Goal: Task Accomplishment & Management: Complete application form

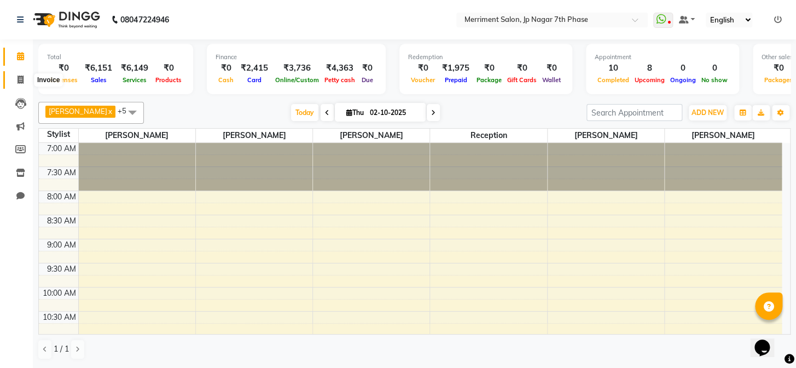
click at [13, 74] on span at bounding box center [20, 80] width 19 height 13
select select "service"
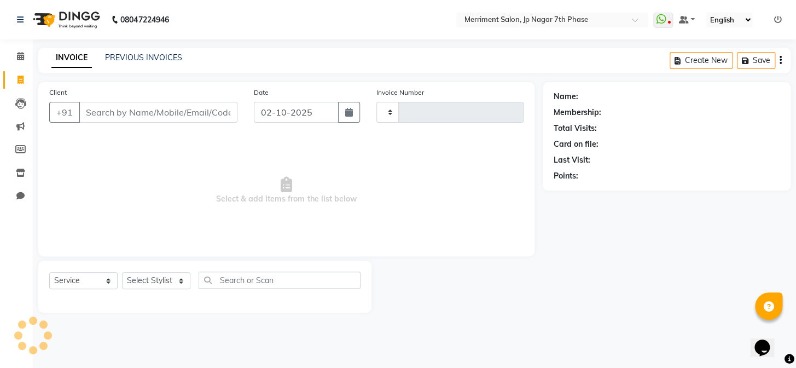
type input "5013"
select select "4110"
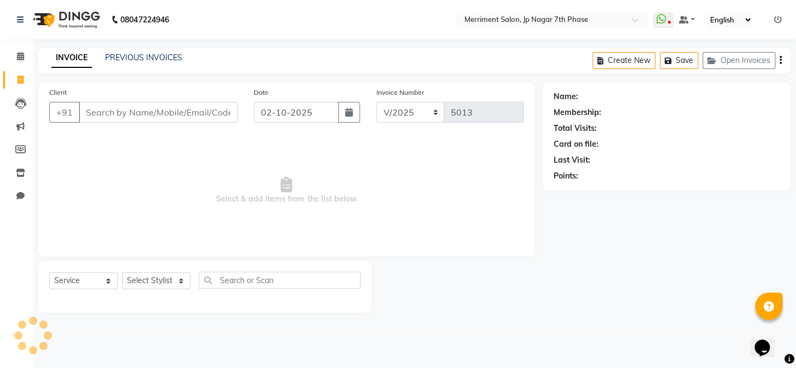
select select "package"
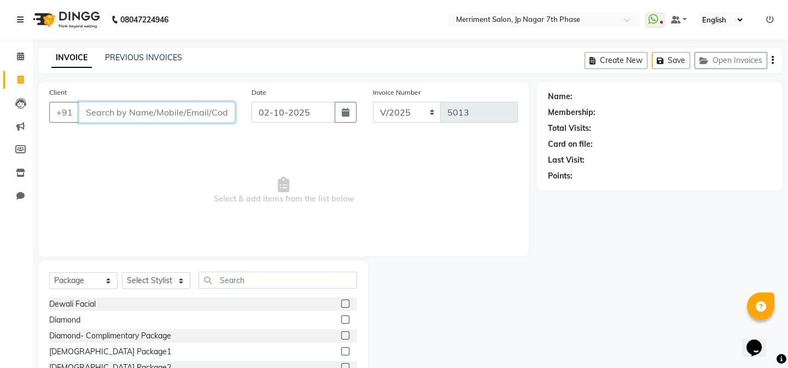
click at [141, 108] on input "Client" at bounding box center [157, 112] width 156 height 21
paste input "9903419439"
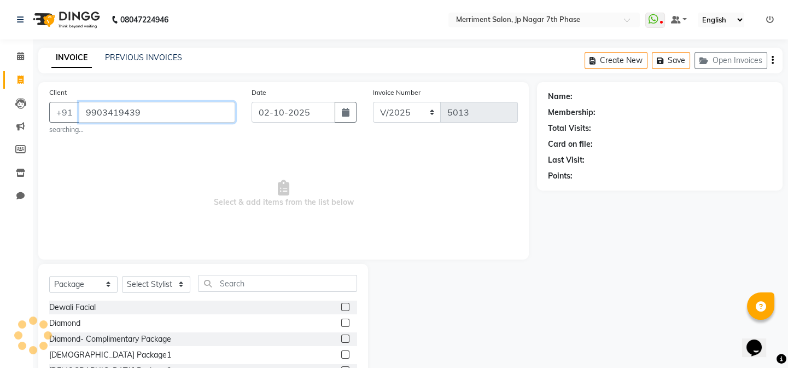
type input "9903419439"
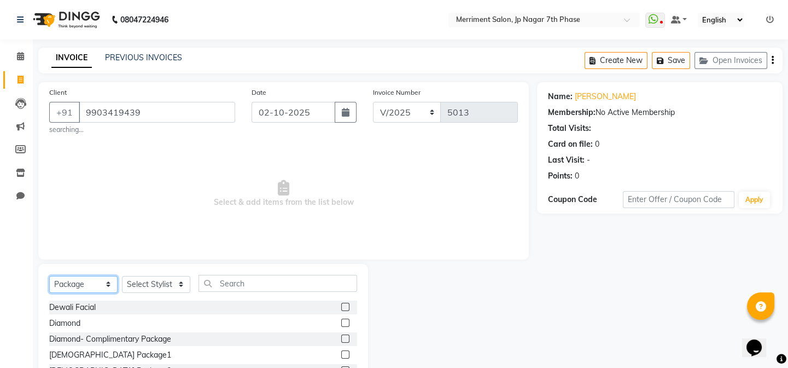
drag, startPoint x: 90, startPoint y: 283, endPoint x: 88, endPoint y: 277, distance: 7.1
click at [90, 283] on select "Select Service Product Membership Package Voucher Prepaid Gift Card" at bounding box center [83, 284] width 68 height 17
select select "service"
click at [49, 276] on select "Select Service Product Membership Package Voucher Prepaid Gift Card" at bounding box center [83, 284] width 68 height 17
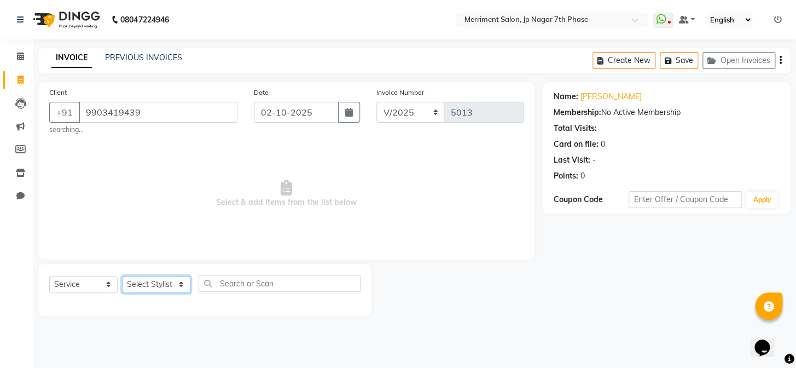
click at [158, 279] on select "Select Stylist Chiru [PERSON_NAME] [PERSON_NAME] Nirmal [PERSON_NAME] Priyanka …" at bounding box center [156, 284] width 68 height 17
select select "88012"
click at [122, 276] on select "Select Stylist Chiru [PERSON_NAME] [PERSON_NAME] Nirmal [PERSON_NAME] Priyanka …" at bounding box center [156, 284] width 68 height 17
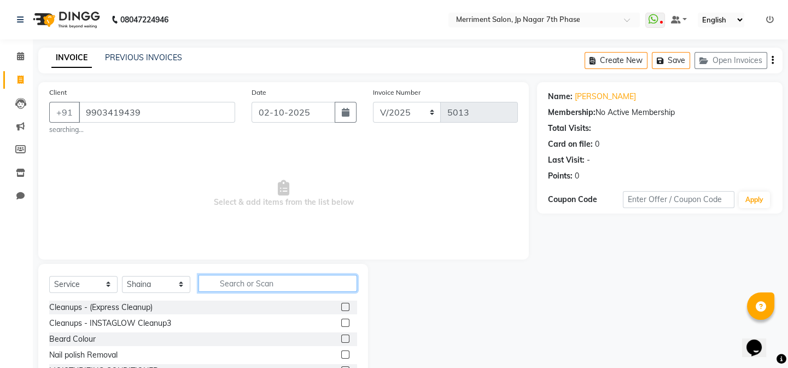
click at [273, 288] on input "text" at bounding box center [278, 283] width 159 height 17
type input "ka"
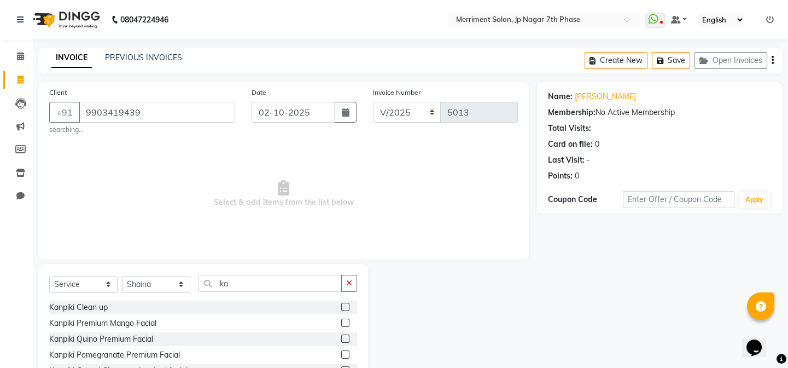
click at [341, 306] on label at bounding box center [345, 307] width 8 height 8
click at [341, 306] on input "checkbox" at bounding box center [344, 307] width 7 height 7
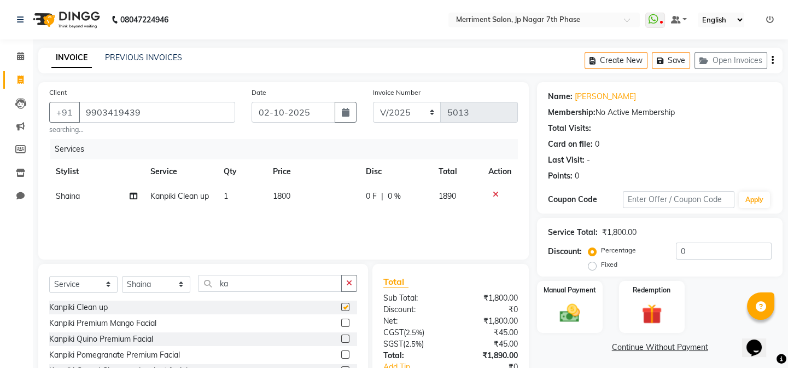
checkbox input "false"
click at [283, 201] on td "1800" at bounding box center [313, 196] width 94 height 25
select select "88012"
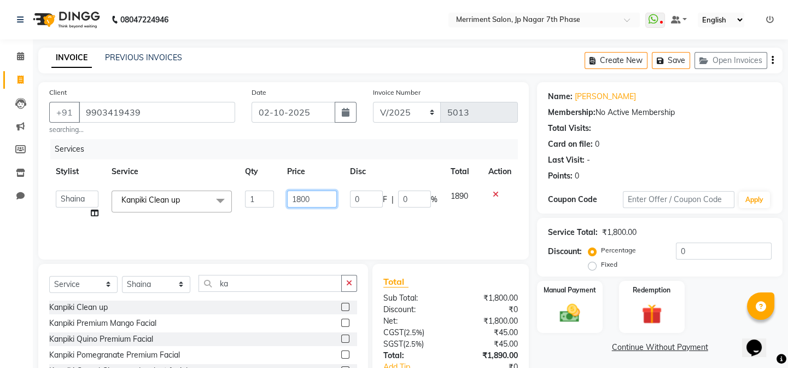
click at [317, 200] on input "1800" at bounding box center [312, 198] width 50 height 17
type input "1700"
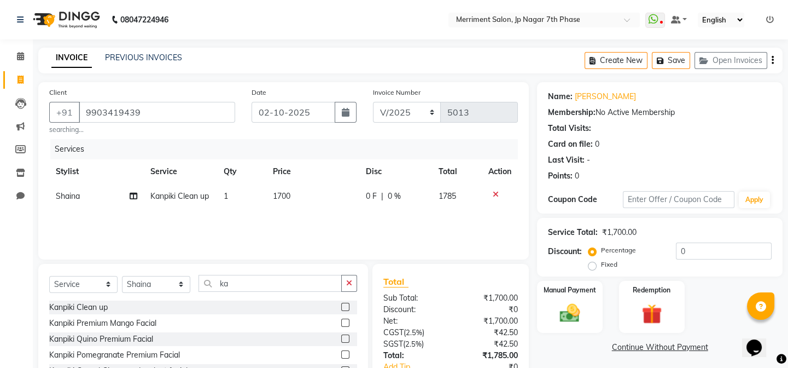
click at [322, 220] on div "Services Stylist Service Qty Price Disc Total Action Shaina Kanpiki Clean up 1 …" at bounding box center [283, 193] width 469 height 109
drag, startPoint x: 251, startPoint y: 278, endPoint x: 179, endPoint y: 289, distance: 73.0
click at [179, 289] on div "Select Service Product Membership Package Voucher Prepaid Gift Card Select Styl…" at bounding box center [203, 288] width 308 height 26
click at [163, 278] on select "Select Stylist Chiru [PERSON_NAME] [PERSON_NAME] Nirmal [PERSON_NAME] Priyanka …" at bounding box center [156, 284] width 68 height 17
select select "93014"
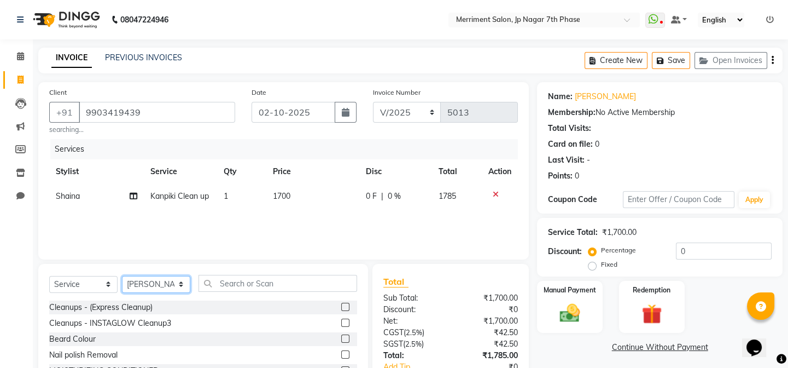
click at [122, 276] on select "Select Stylist Chiru [PERSON_NAME] [PERSON_NAME] Nirmal [PERSON_NAME] Priyanka …" at bounding box center [156, 284] width 68 height 17
drag, startPoint x: 163, startPoint y: 284, endPoint x: 160, endPoint y: 279, distance: 6.1
click at [163, 284] on select "Select Stylist Chiru [PERSON_NAME] [PERSON_NAME] Nirmal [PERSON_NAME] Priyanka …" at bounding box center [156, 284] width 68 height 17
click at [263, 283] on input "text" at bounding box center [278, 283] width 159 height 17
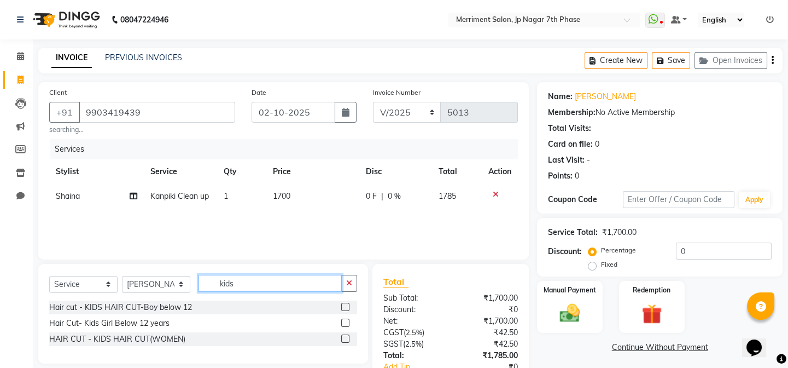
type input "kids"
click at [342, 324] on div "Hair Cut- Kids Girl Below 12 years" at bounding box center [203, 323] width 308 height 14
click at [342, 324] on label at bounding box center [345, 322] width 8 height 8
click at [342, 324] on input "checkbox" at bounding box center [344, 322] width 7 height 7
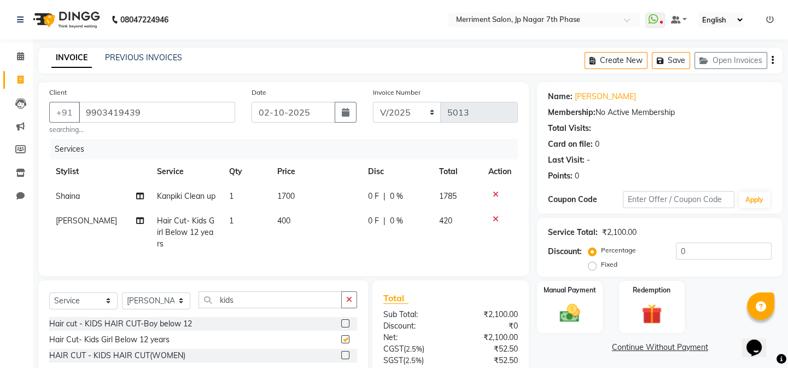
checkbox input "false"
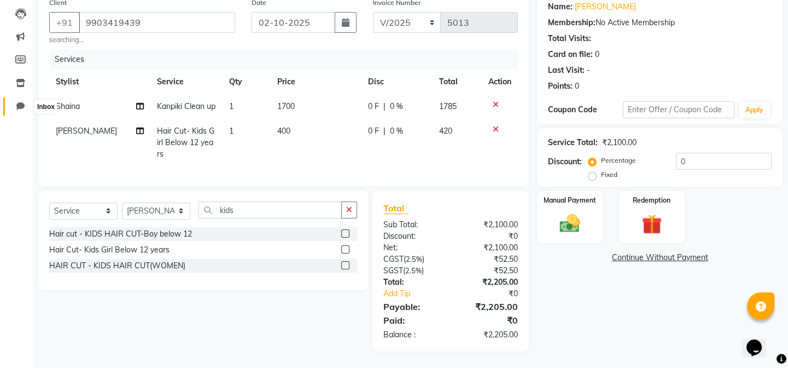
click at [22, 102] on icon at bounding box center [20, 106] width 8 height 8
click at [577, 214] on img at bounding box center [570, 223] width 34 height 24
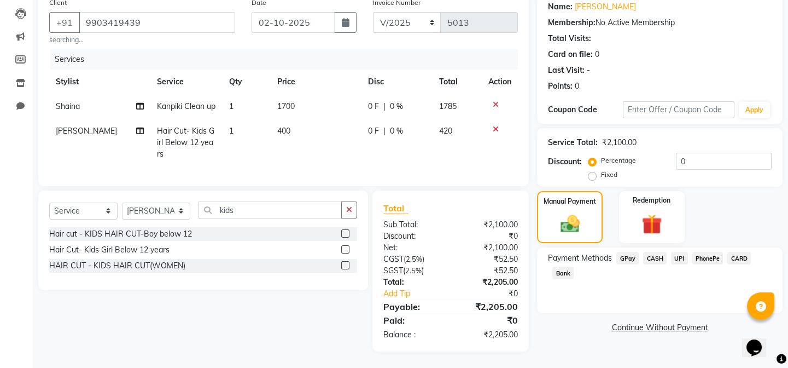
click at [680, 252] on span "UPI" at bounding box center [679, 258] width 17 height 13
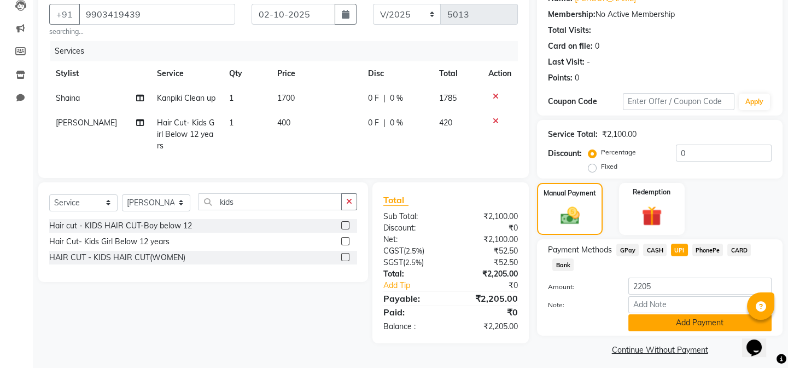
click at [698, 324] on button "Add Payment" at bounding box center [700, 322] width 143 height 17
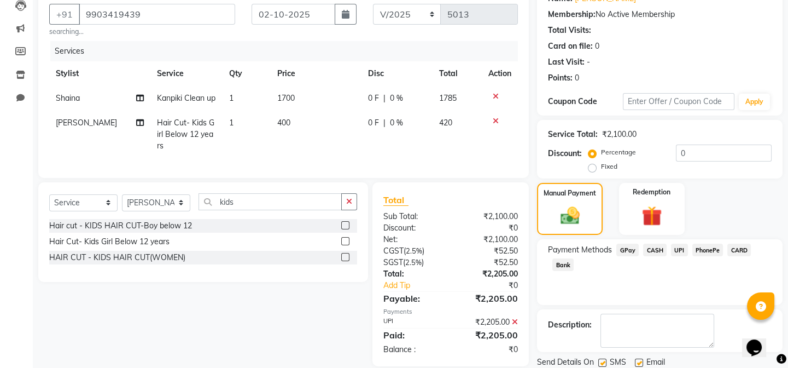
scroll to position [135, 0]
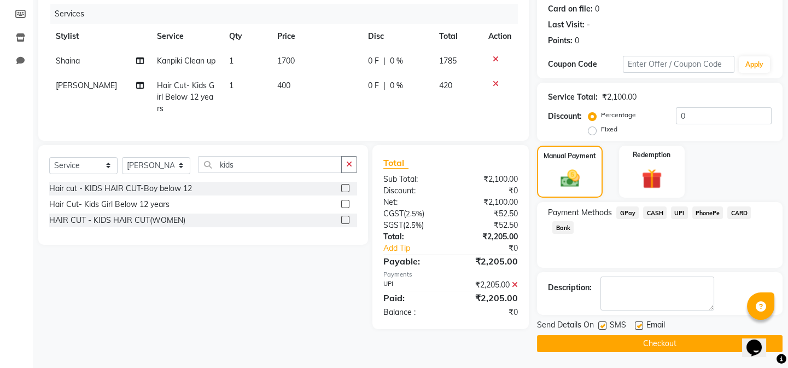
click at [672, 341] on button "Checkout" at bounding box center [660, 343] width 246 height 17
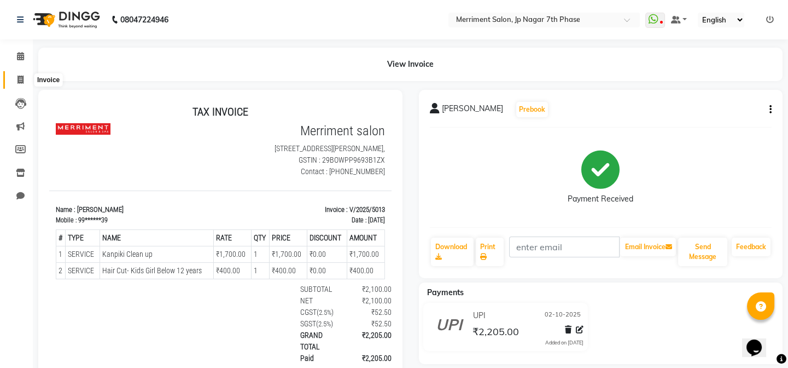
click at [22, 84] on span at bounding box center [20, 80] width 19 height 13
select select "service"
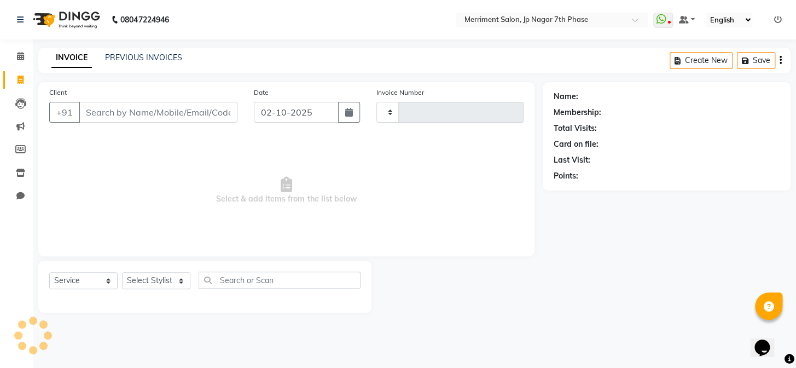
click at [139, 107] on input "Client" at bounding box center [158, 112] width 159 height 21
type input "5014"
select select "4110"
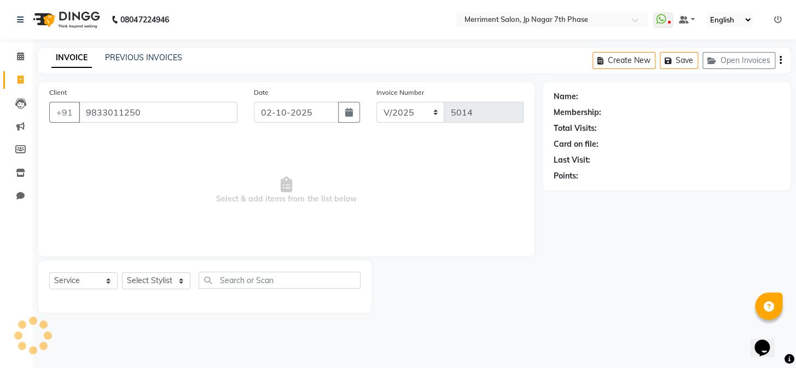
type input "9833011250"
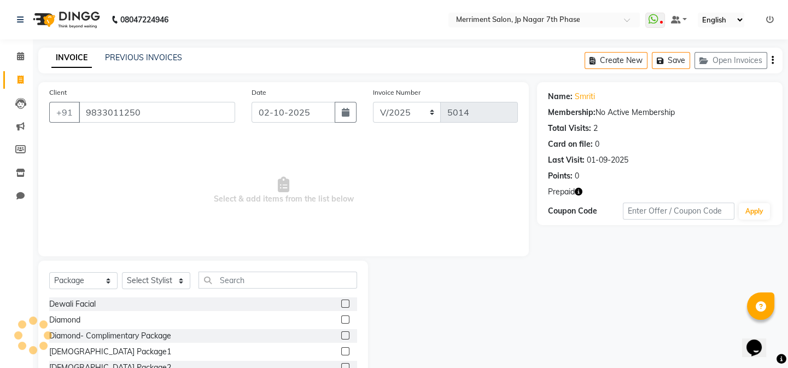
click at [576, 191] on icon "button" at bounding box center [579, 192] width 8 height 8
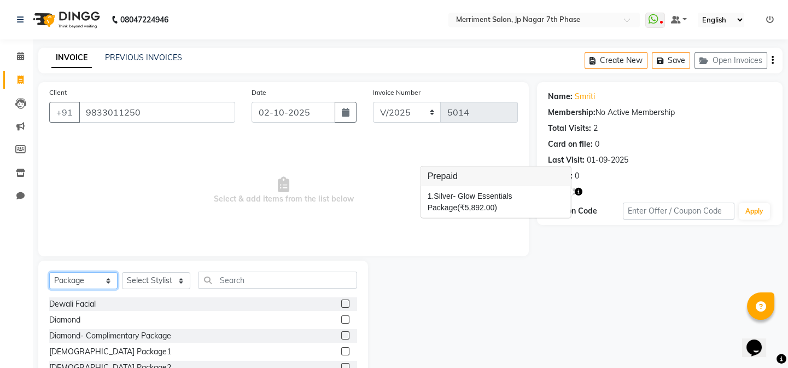
click at [91, 274] on select "Select Service Product Membership Package Voucher Prepaid Gift Card" at bounding box center [83, 280] width 68 height 17
select select "service"
click at [49, 272] on select "Select Service Product Membership Package Voucher Prepaid Gift Card" at bounding box center [83, 280] width 68 height 17
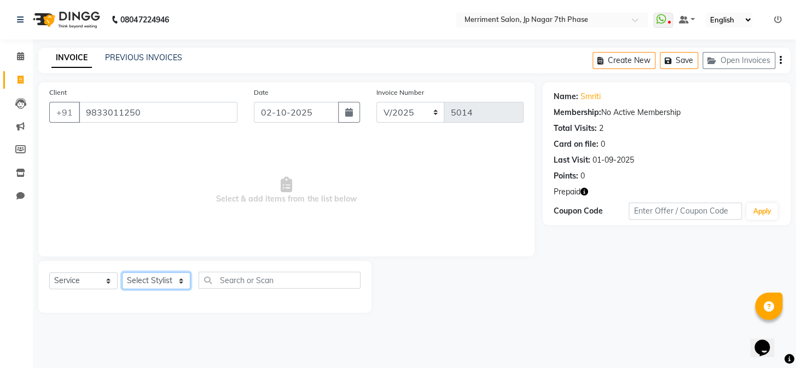
click at [149, 278] on select "Select Stylist Chiru [PERSON_NAME] [PERSON_NAME] Nirmal [PERSON_NAME] Priyanka …" at bounding box center [156, 280] width 68 height 17
select select "93014"
click at [122, 272] on select "Select Stylist Chiru [PERSON_NAME] [PERSON_NAME] Nirmal [PERSON_NAME] Priyanka …" at bounding box center [156, 280] width 68 height 17
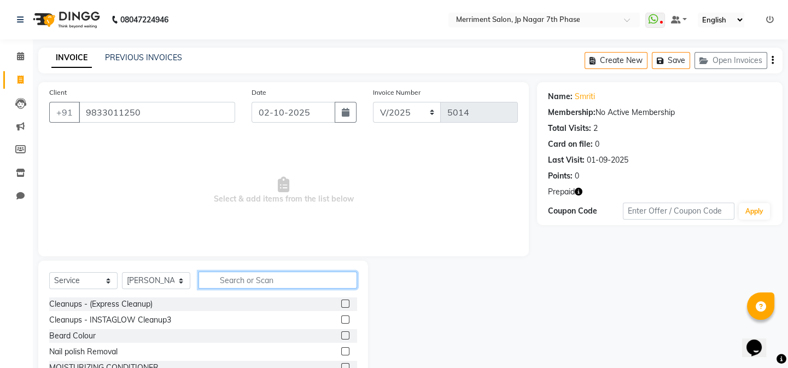
click at [263, 278] on input "text" at bounding box center [278, 279] width 159 height 17
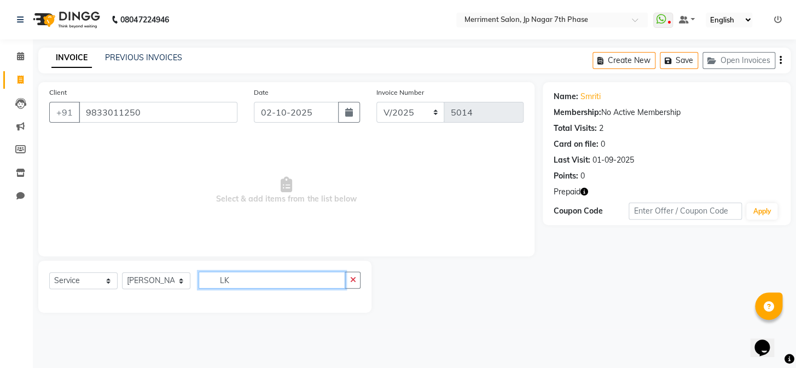
type input "L"
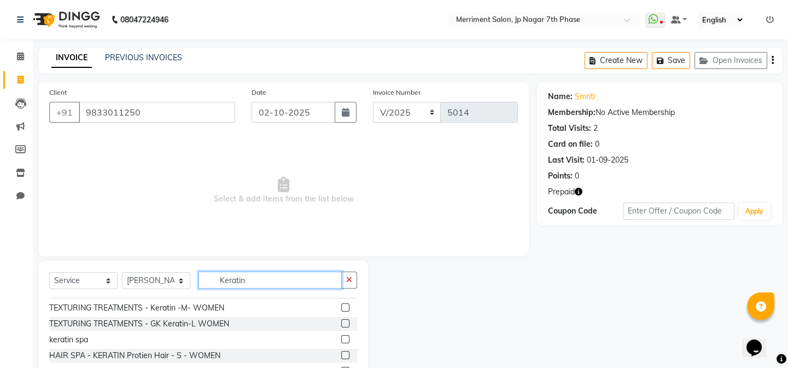
scroll to position [99, 0]
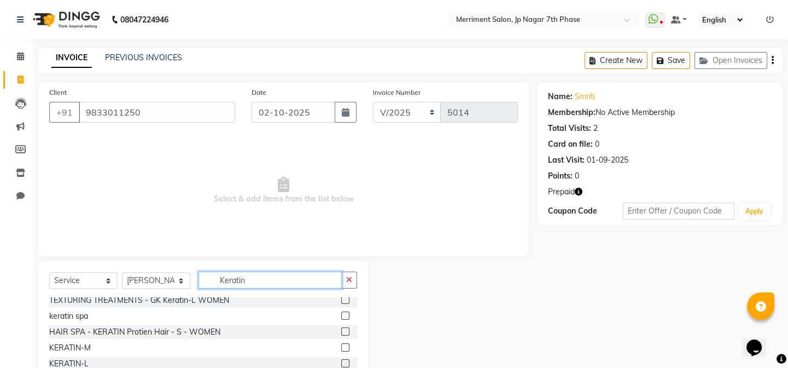
type input "Keratin"
click at [341, 332] on label at bounding box center [345, 331] width 8 height 8
click at [341, 332] on input "checkbox" at bounding box center [344, 331] width 7 height 7
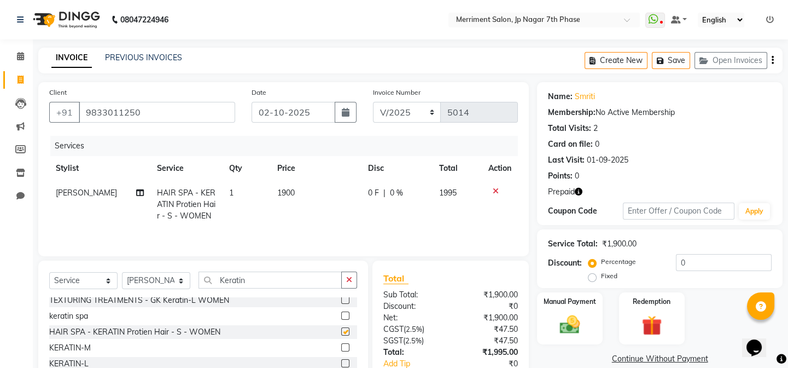
checkbox input "false"
click at [289, 192] on span "1900" at bounding box center [286, 193] width 18 height 10
select select "93014"
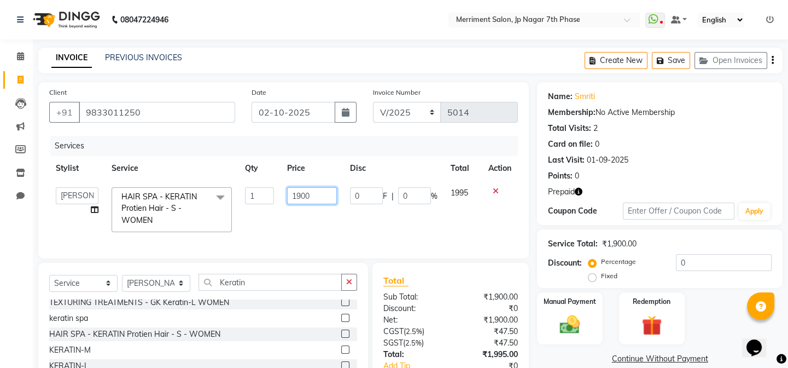
click at [317, 200] on input "1900" at bounding box center [312, 195] width 50 height 17
type input "1"
type input "2200"
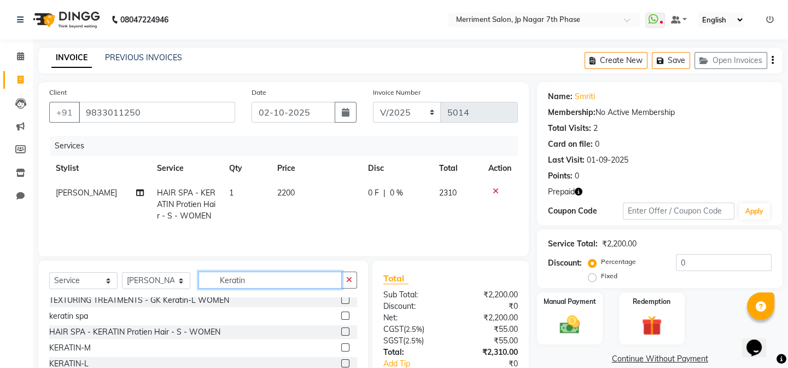
click at [247, 295] on div "Select Service Product Membership Package Voucher Prepaid Gift Card Select Styl…" at bounding box center [203, 284] width 308 height 26
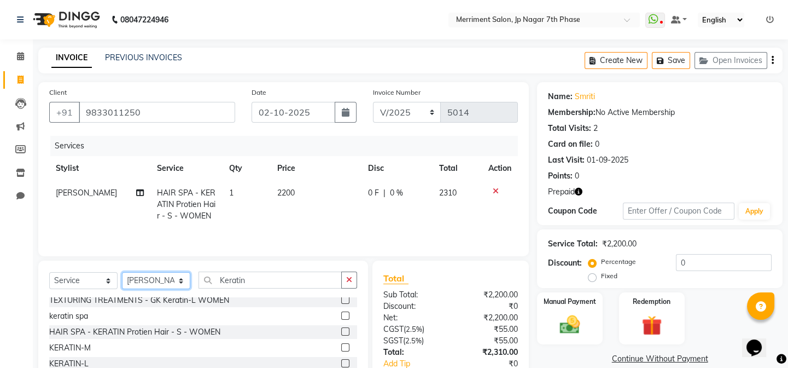
drag, startPoint x: 161, startPoint y: 283, endPoint x: 160, endPoint y: 275, distance: 8.8
click at [161, 283] on select "Select Stylist Chiru [PERSON_NAME] [PERSON_NAME] Nirmal [PERSON_NAME] Priyanka …" at bounding box center [156, 280] width 68 height 17
select select "75887"
click at [122, 272] on select "Select Stylist Chiru [PERSON_NAME] [PERSON_NAME] Nirmal [PERSON_NAME] Priyanka …" at bounding box center [156, 280] width 68 height 17
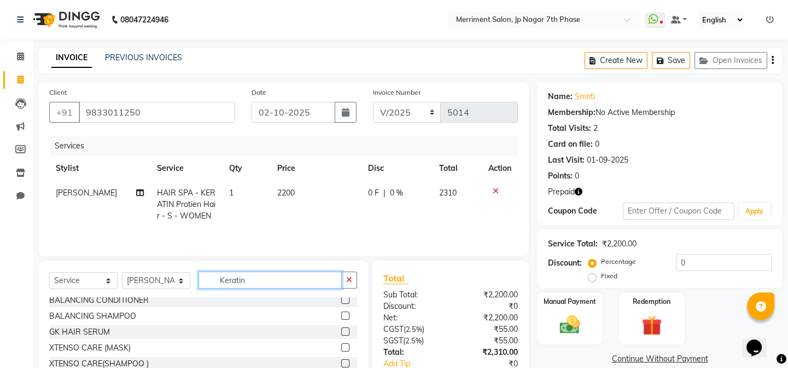
drag, startPoint x: 257, startPoint y: 280, endPoint x: 158, endPoint y: 274, distance: 99.2
click at [158, 274] on div "Select Service Product Membership Package Voucher Prepaid Gift Card Select Styl…" at bounding box center [203, 284] width 308 height 26
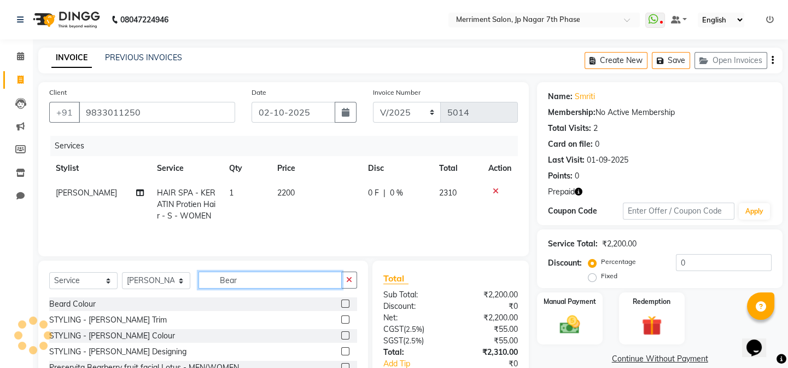
scroll to position [0, 0]
type input "Beard"
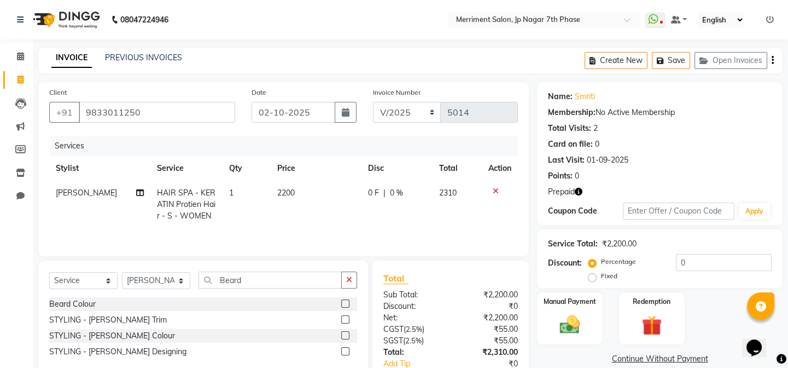
click at [344, 316] on label at bounding box center [345, 319] width 8 height 8
click at [344, 316] on input "checkbox" at bounding box center [344, 319] width 7 height 7
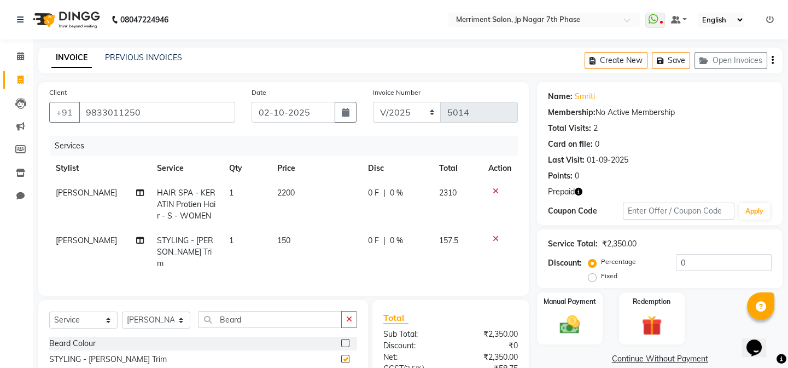
checkbox input "false"
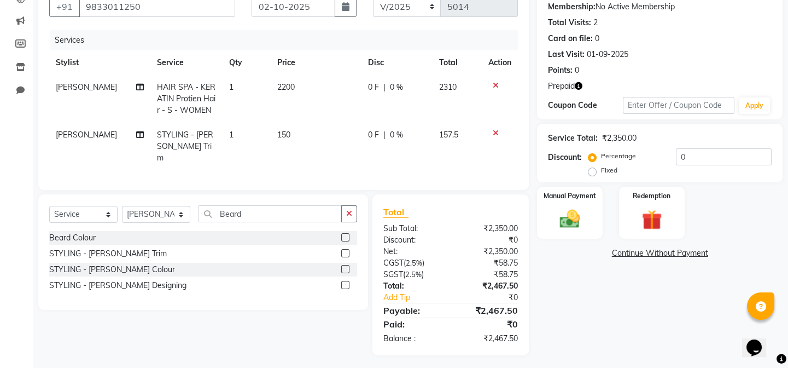
click at [577, 84] on icon "button" at bounding box center [579, 86] width 8 height 8
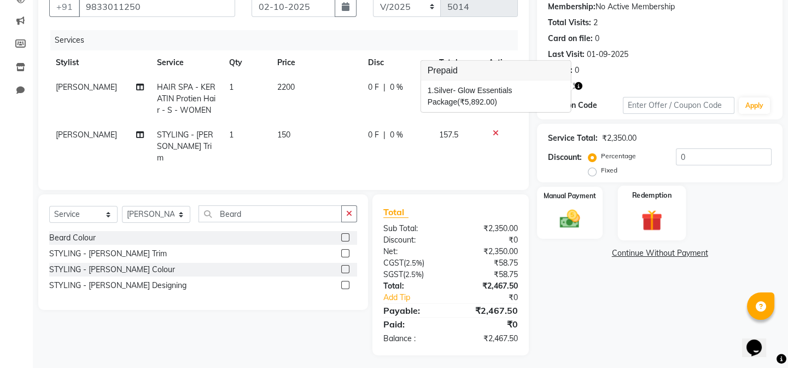
click at [660, 218] on img at bounding box center [652, 220] width 34 height 26
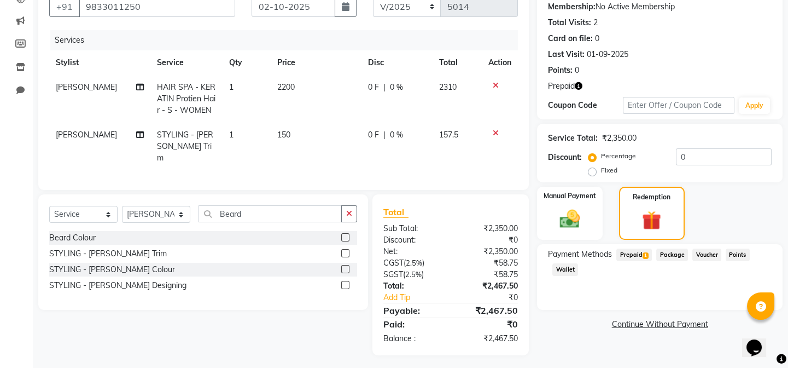
drag, startPoint x: 646, startPoint y: 259, endPoint x: 639, endPoint y: 255, distance: 7.3
click at [642, 257] on span "Prepaid 1" at bounding box center [635, 254] width 36 height 13
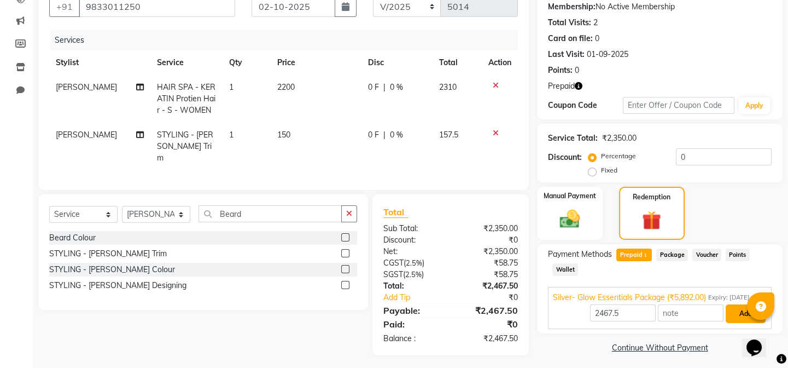
click at [744, 311] on button "Add" at bounding box center [746, 313] width 40 height 19
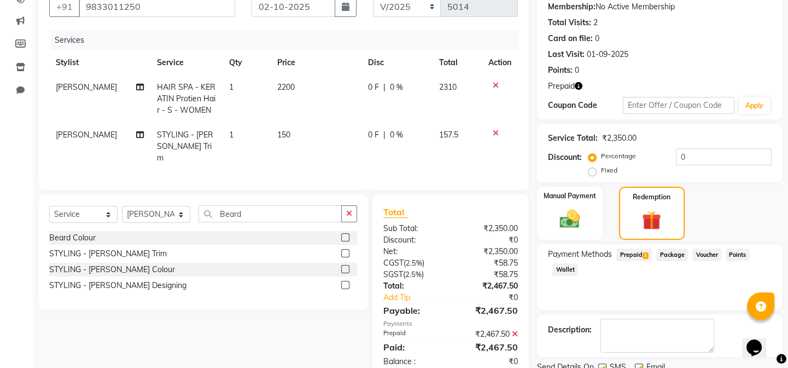
scroll to position [148, 0]
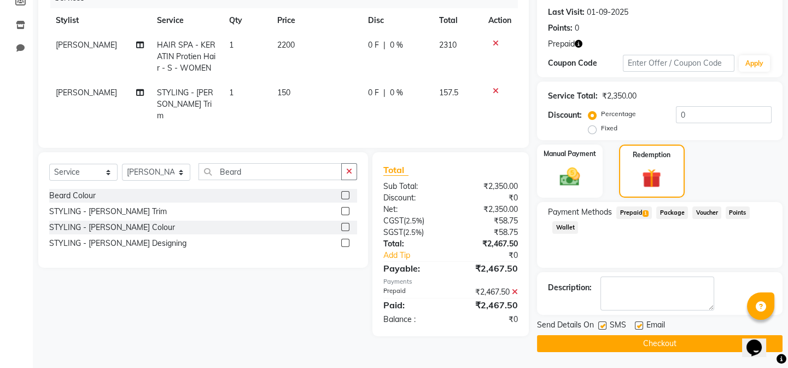
click at [653, 342] on button "Checkout" at bounding box center [660, 343] width 246 height 17
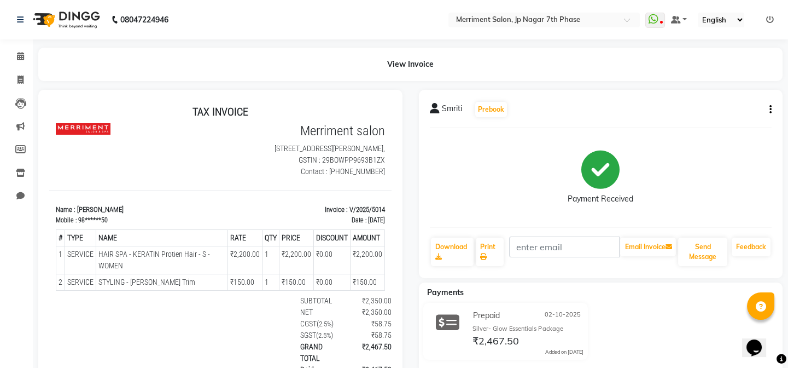
click at [770, 109] on icon "button" at bounding box center [771, 109] width 2 height 1
click at [713, 114] on div "Edit Item Staff" at bounding box center [715, 116] width 75 height 14
select select
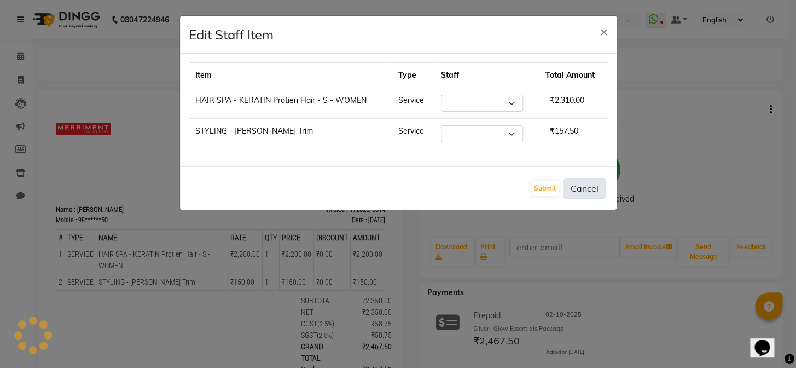
click at [579, 184] on button "Cancel" at bounding box center [584, 188] width 42 height 21
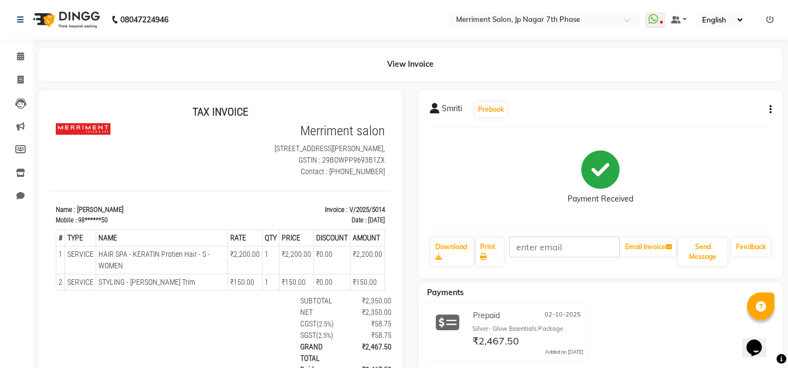
click at [771, 109] on icon "button" at bounding box center [771, 109] width 2 height 1
click at [702, 126] on div "Edit Invoice" at bounding box center [715, 130] width 75 height 14
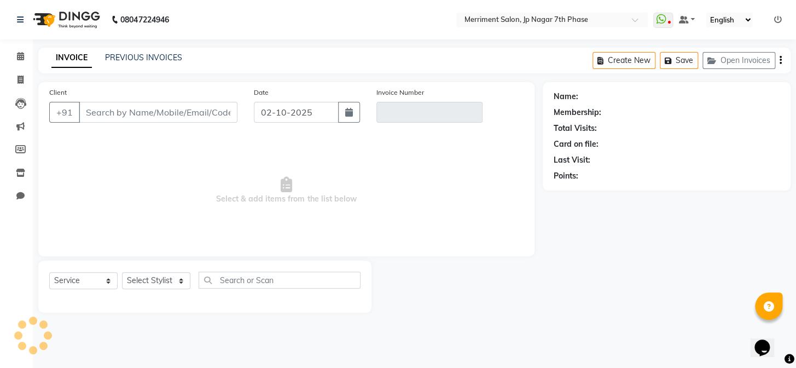
select select "package"
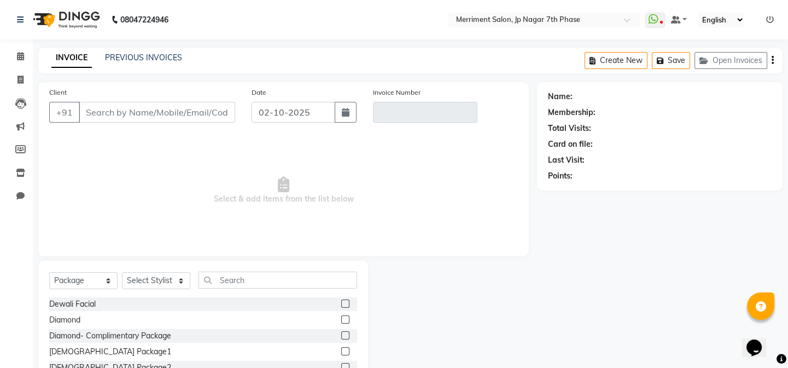
type input "98******50"
type input "V/2025/5014"
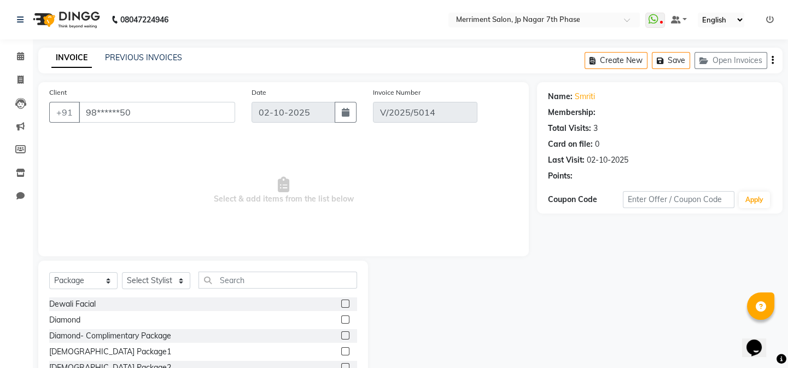
select select "select"
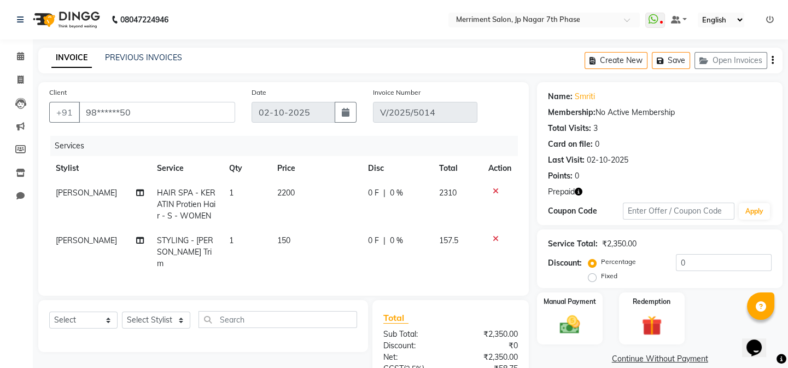
click at [493, 241] on icon at bounding box center [496, 239] width 6 height 8
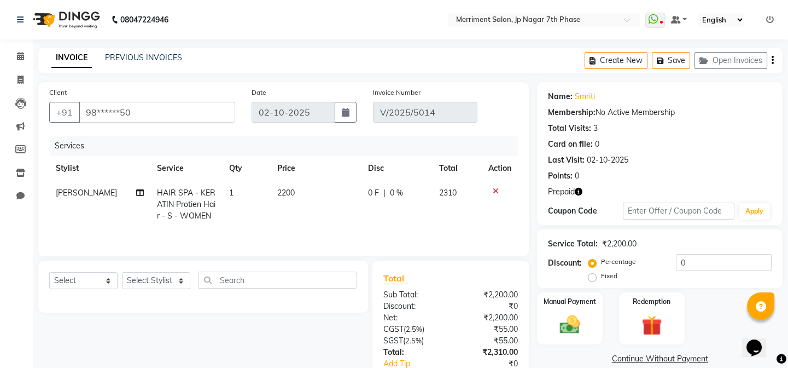
scroll to position [71, 0]
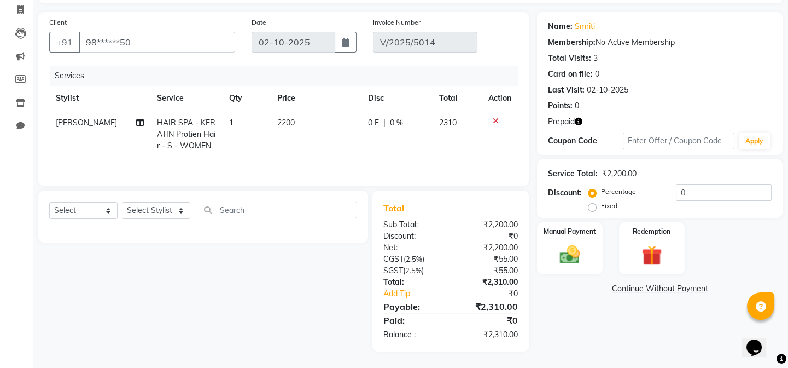
click at [580, 120] on icon "button" at bounding box center [579, 122] width 8 height 8
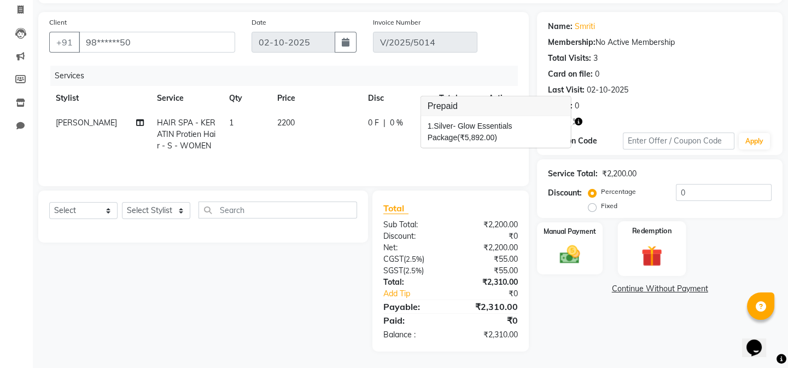
click at [646, 256] on img at bounding box center [652, 255] width 34 height 26
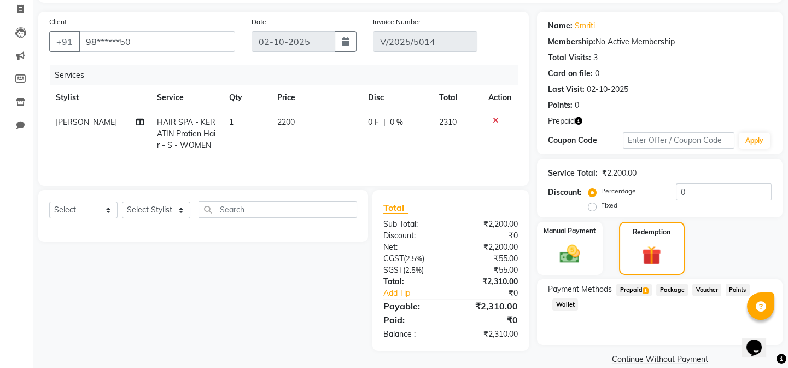
click at [641, 286] on span "Prepaid 1" at bounding box center [635, 289] width 36 height 13
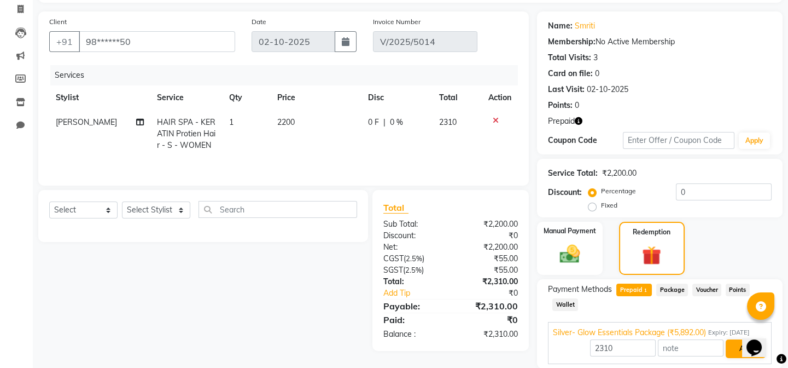
scroll to position [109, 0]
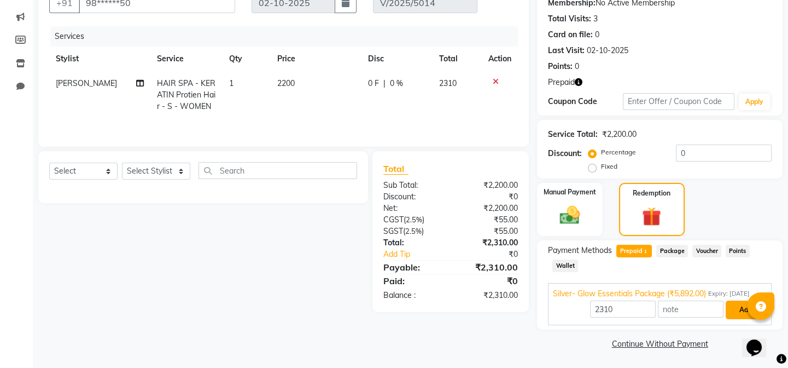
click at [729, 306] on button "Add" at bounding box center [746, 309] width 40 height 19
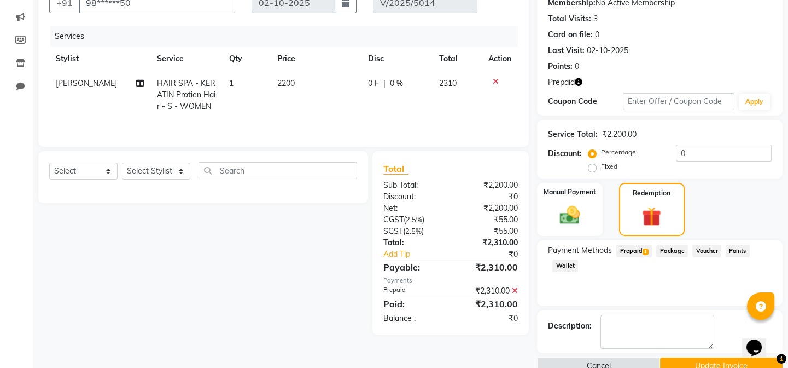
scroll to position [131, 0]
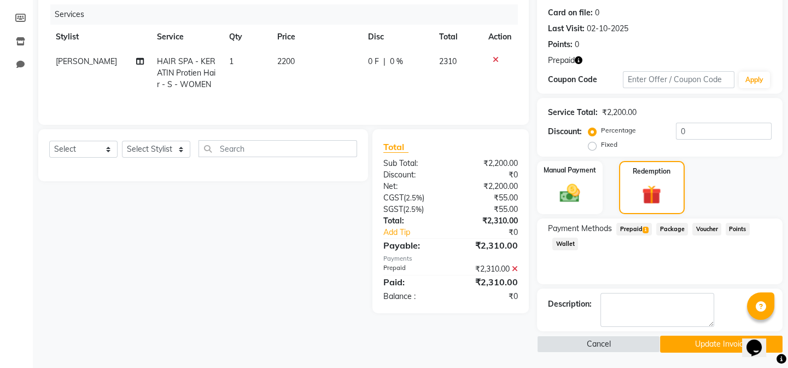
click at [701, 339] on button "Update Invoice" at bounding box center [721, 343] width 123 height 17
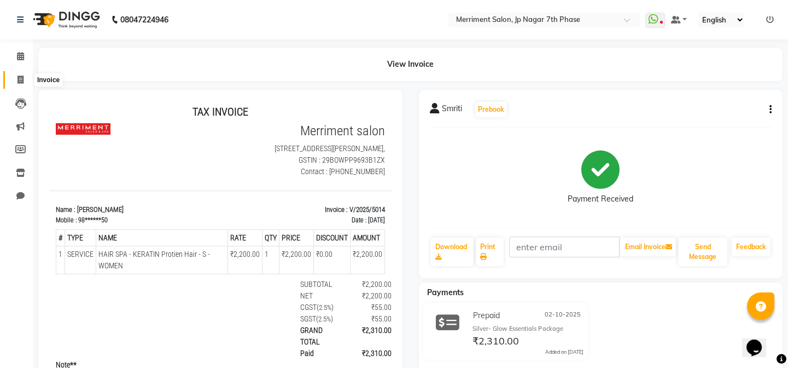
click at [21, 79] on icon at bounding box center [21, 79] width 6 height 8
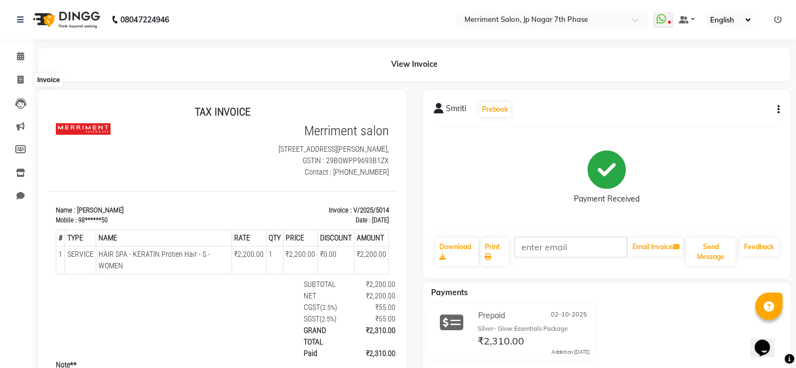
select select "service"
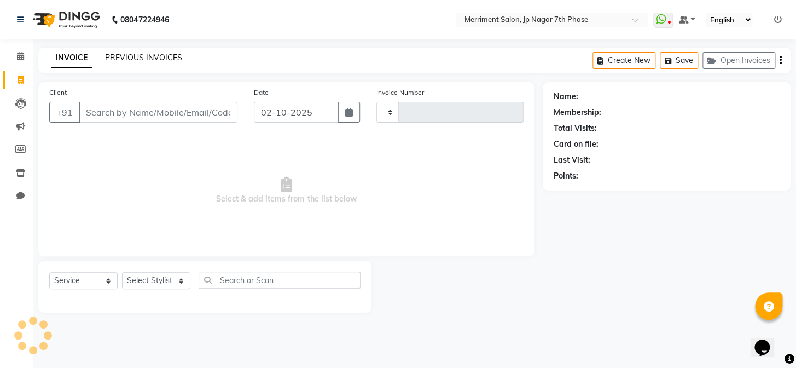
type input "5015"
drag, startPoint x: 135, startPoint y: 49, endPoint x: 142, endPoint y: 53, distance: 7.6
click at [135, 49] on div "INVOICE PREVIOUS INVOICES Create New Save Open Invoices" at bounding box center [414, 61] width 752 height 26
select select "4110"
click at [142, 53] on link "PREVIOUS INVOICES" at bounding box center [143, 58] width 77 height 10
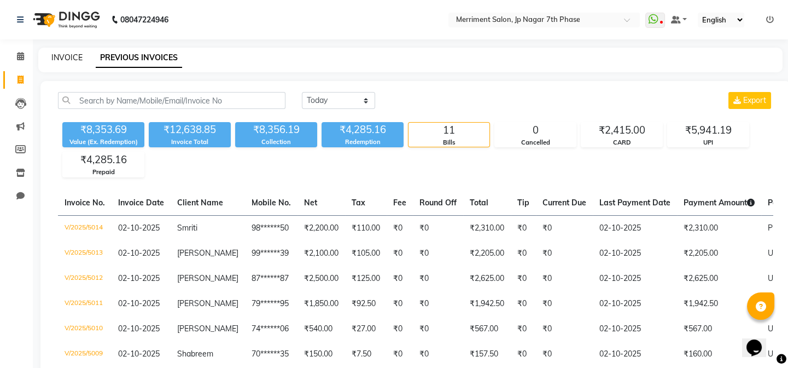
click at [73, 57] on link "INVOICE" at bounding box center [66, 58] width 31 height 10
select select "service"
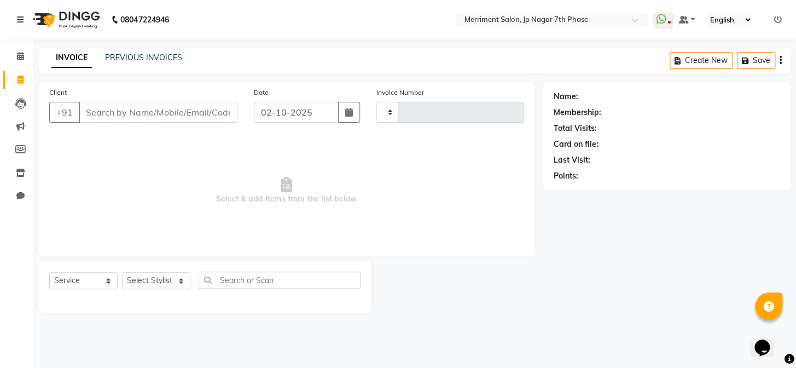
type input "5015"
select select "4110"
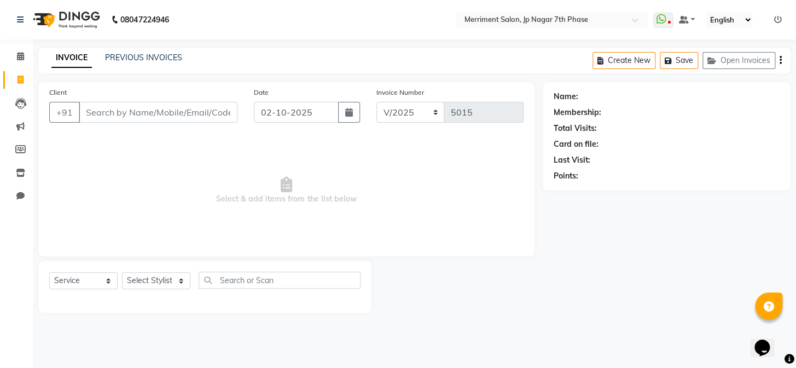
select select "package"
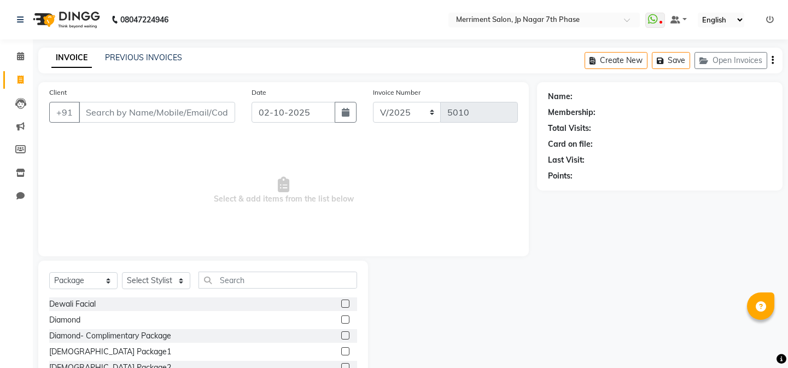
select select "package"
click at [20, 191] on span at bounding box center [20, 196] width 19 height 13
select select "100"
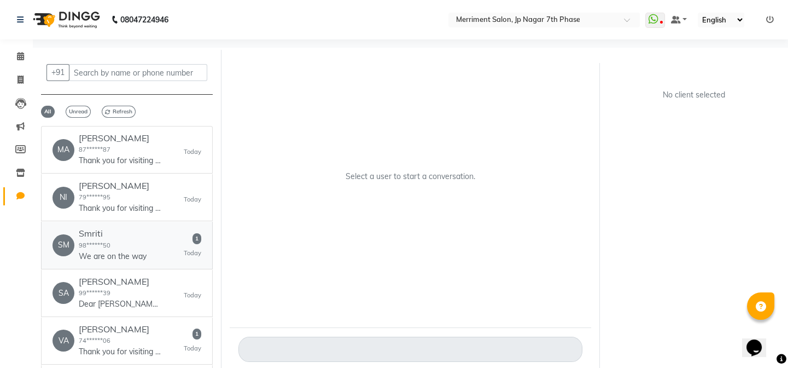
click at [159, 250] on div "SM Smriti 98******50 We are on the way 1 Today" at bounding box center [127, 244] width 149 height 33
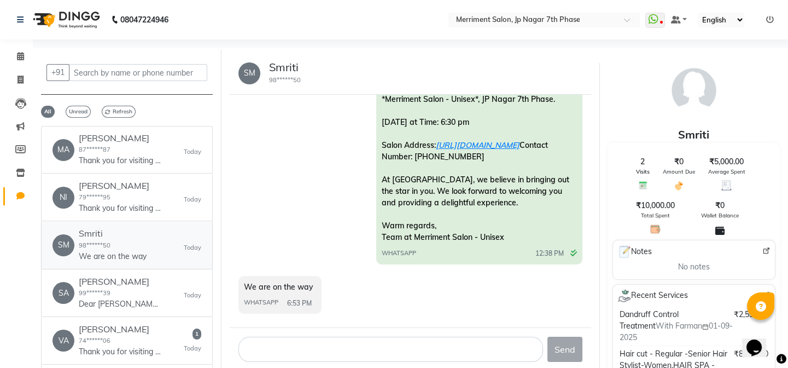
scroll to position [99, 0]
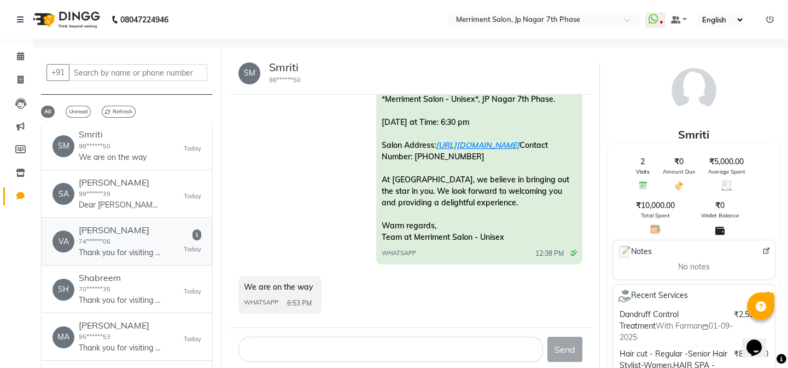
click at [141, 247] on p "Thank you for visiting Merriment salon! We hope you had a great experience. Get…" at bounding box center [120, 252] width 82 height 11
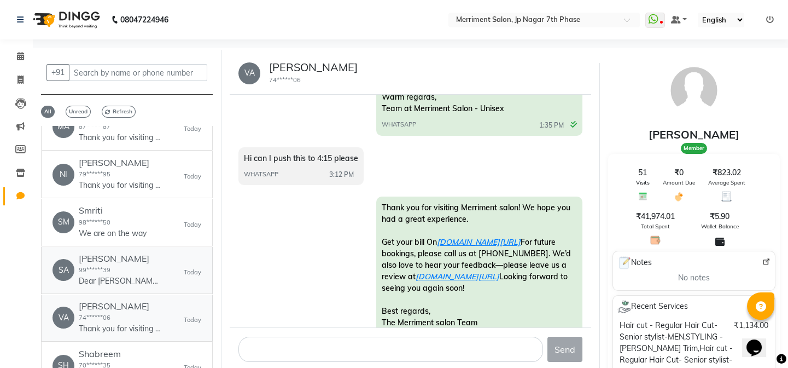
scroll to position [0, 0]
